Goal: Task Accomplishment & Management: Manage account settings

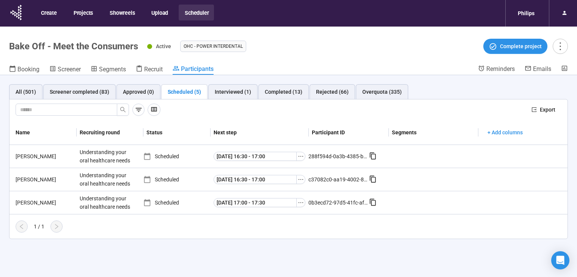
scroll to position [27, 0]
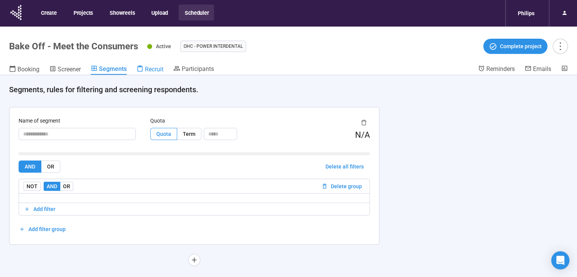
click at [154, 68] on span "Recruit" at bounding box center [154, 69] width 19 height 7
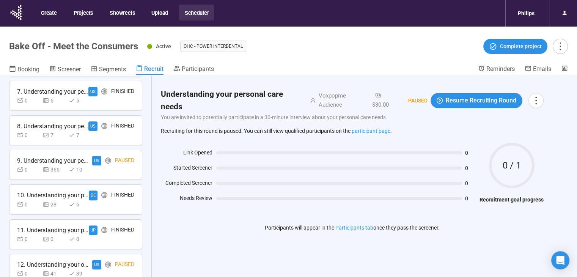
scroll to position [296, 0]
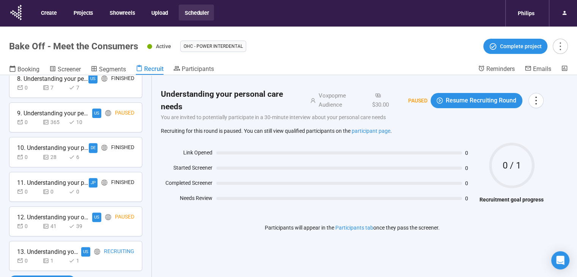
click at [115, 248] on div "Recruiting" at bounding box center [119, 251] width 30 height 9
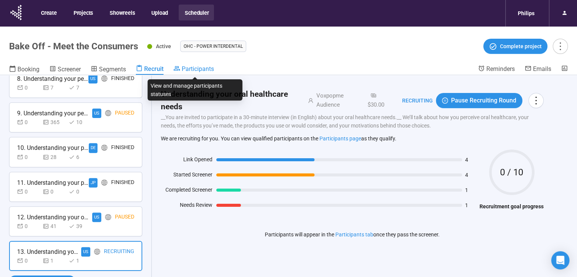
click at [201, 69] on span "Participants" at bounding box center [198, 68] width 32 height 7
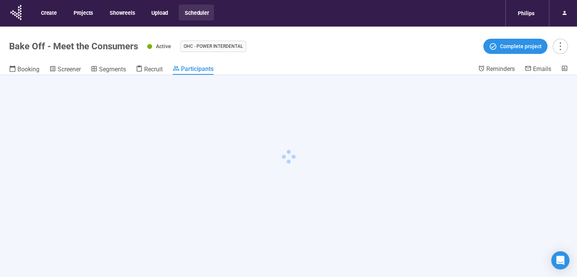
scroll to position [27, 0]
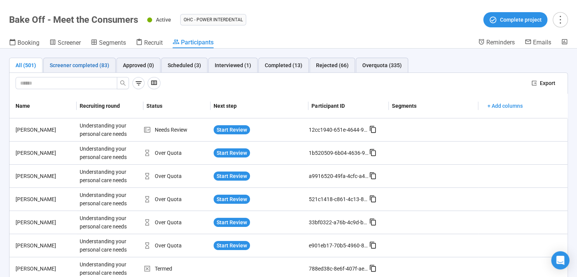
click at [81, 64] on div "Screener completed (83)" at bounding box center [80, 65] width 60 height 8
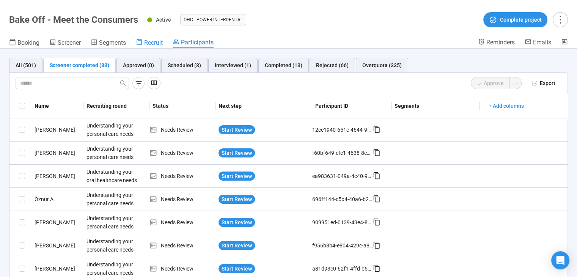
click at [150, 38] on link "Recruit" at bounding box center [149, 43] width 27 height 10
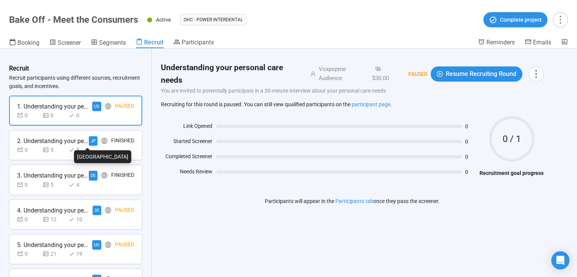
scroll to position [296, 0]
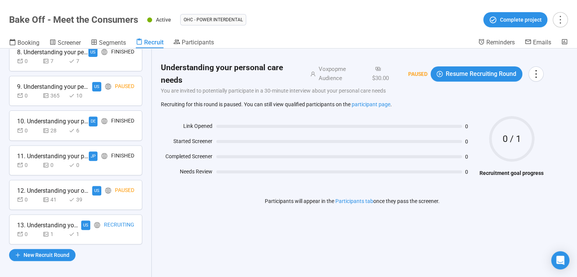
click at [99, 235] on div "0 1 1" at bounding box center [75, 234] width 117 height 8
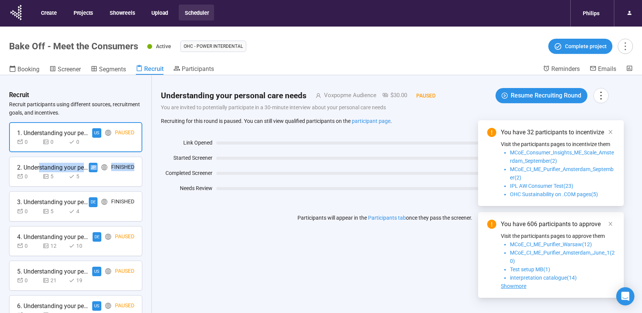
drag, startPoint x: 39, startPoint y: 167, endPoint x: 38, endPoint y: 179, distance: 11.9
click at [38, 179] on div "2. Understanding your personal care needs JP Finished 0 5 5" at bounding box center [75, 172] width 133 height 30
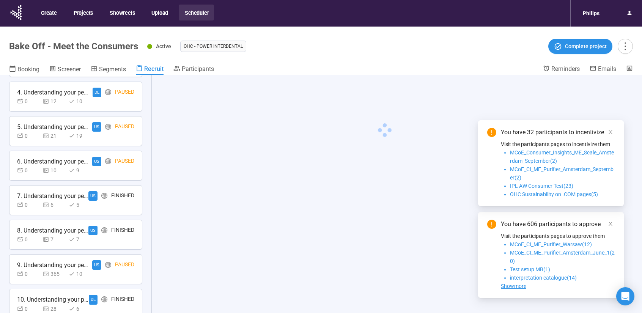
scroll to position [259, 0]
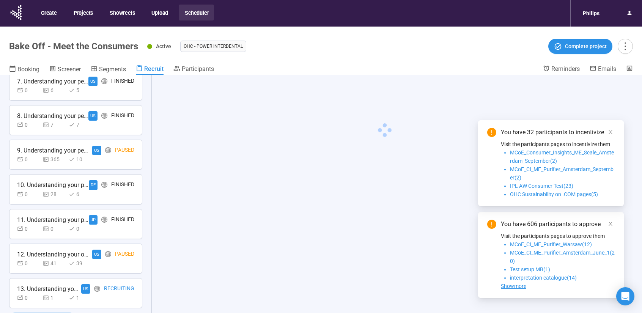
click at [61, 277] on div "13. Understanding your oral healthcare needs" at bounding box center [49, 288] width 64 height 9
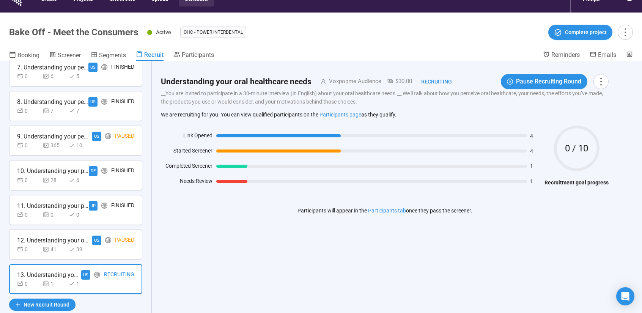
scroll to position [27, 0]
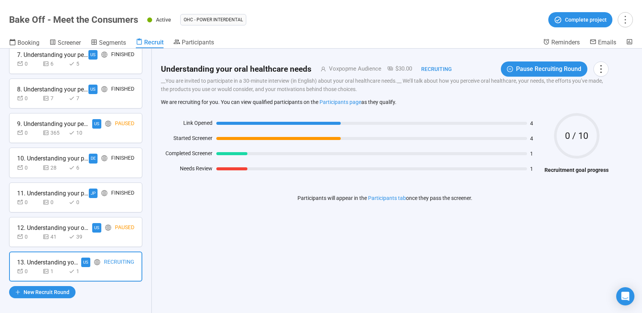
drag, startPoint x: 136, startPoint y: 203, endPoint x: 127, endPoint y: 217, distance: 16.7
click at [136, 203] on div "11. Understanding your personal care needs JP Finished 0 0 0" at bounding box center [75, 198] width 133 height 30
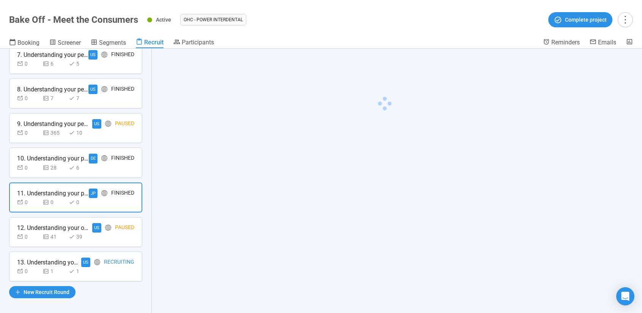
click at [117, 228] on div "Paused" at bounding box center [124, 227] width 19 height 9
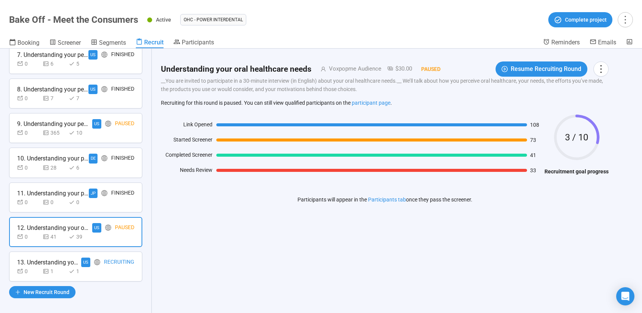
click at [121, 258] on div "Recruiting" at bounding box center [119, 262] width 30 height 9
